Goal: Navigation & Orientation: Find specific page/section

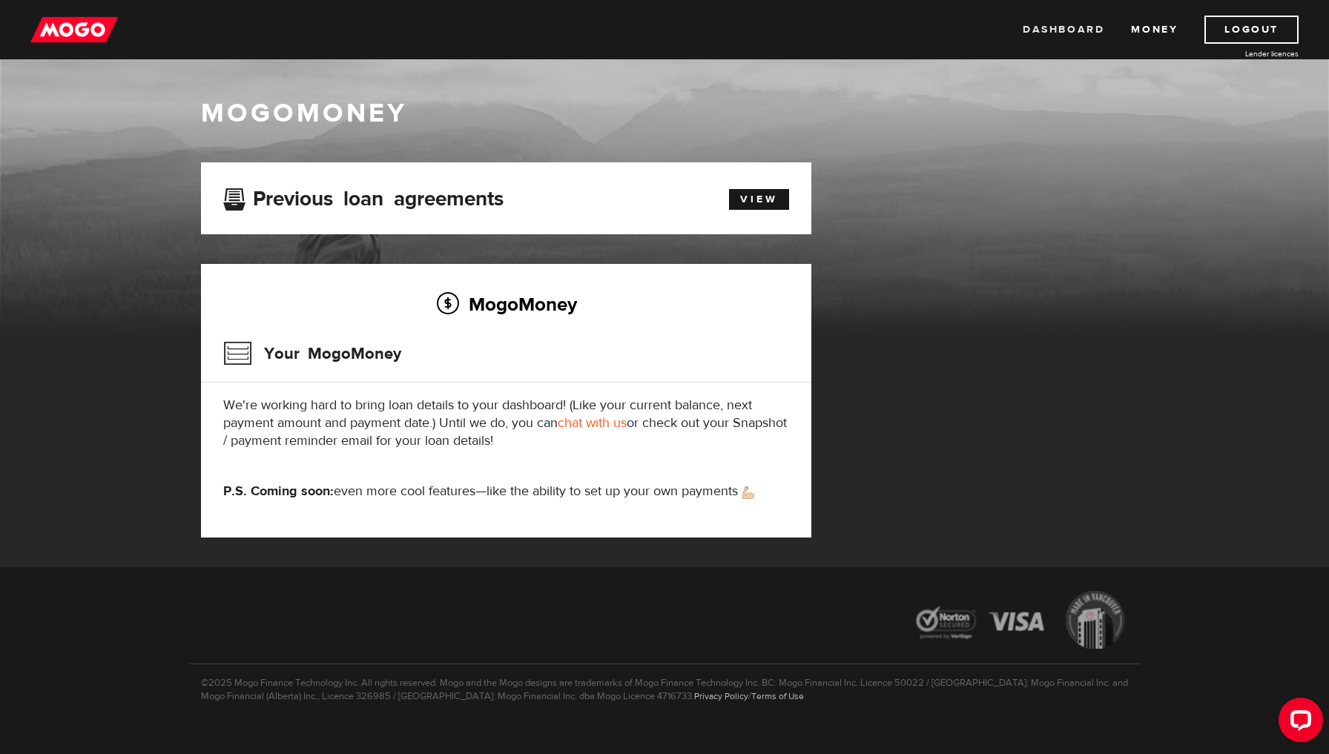
click at [1058, 23] on link "Dashboard" at bounding box center [1063, 30] width 82 height 28
click at [1082, 27] on link "Dashboard" at bounding box center [1063, 30] width 82 height 28
click at [1065, 32] on link "Dashboard" at bounding box center [1063, 30] width 82 height 28
